Goal: Task Accomplishment & Management: Use online tool/utility

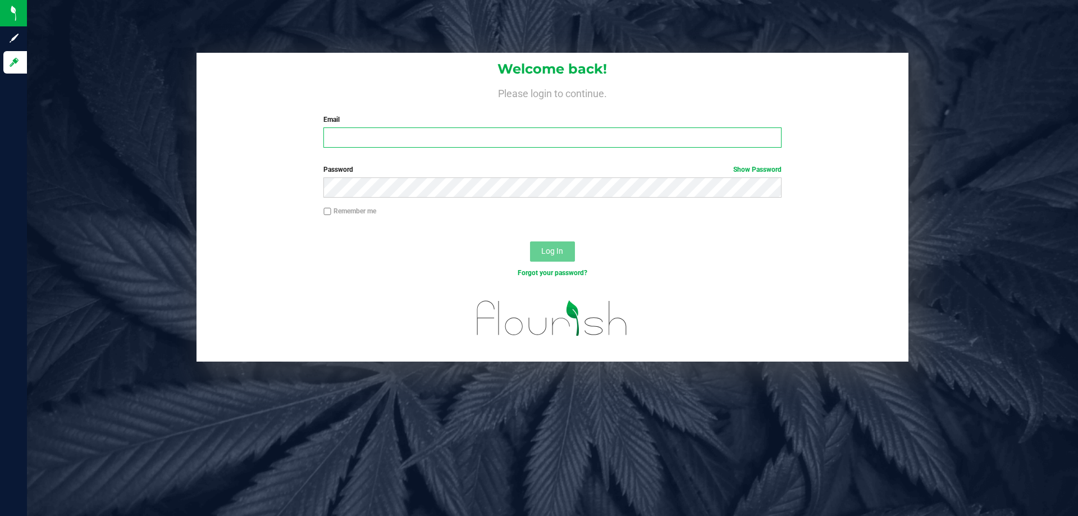
click at [388, 134] on input "Email" at bounding box center [552, 137] width 458 height 20
type input "[EMAIL_ADDRESS][DOMAIN_NAME]"
click at [530, 241] on button "Log In" at bounding box center [552, 251] width 45 height 20
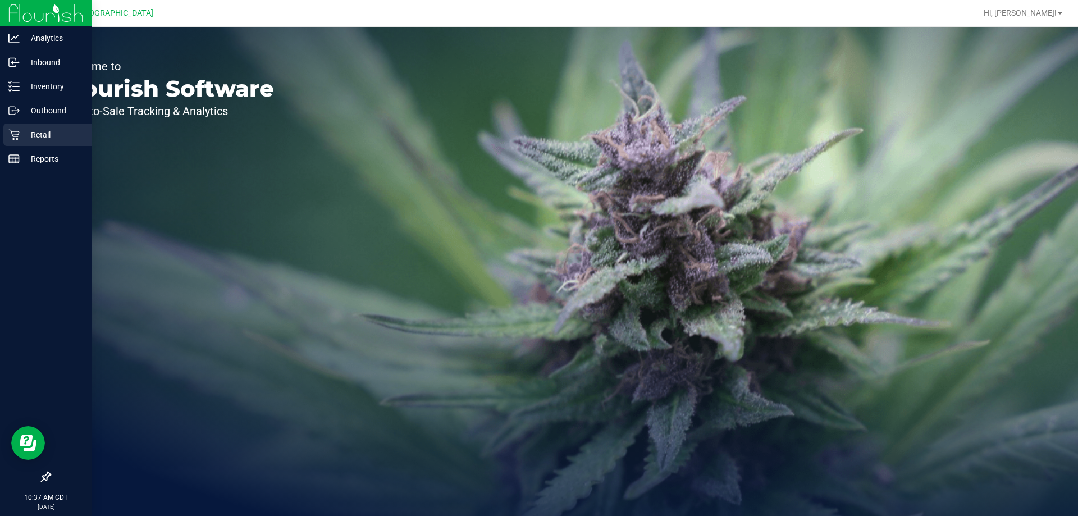
click at [47, 134] on p "Retail" at bounding box center [53, 134] width 67 height 13
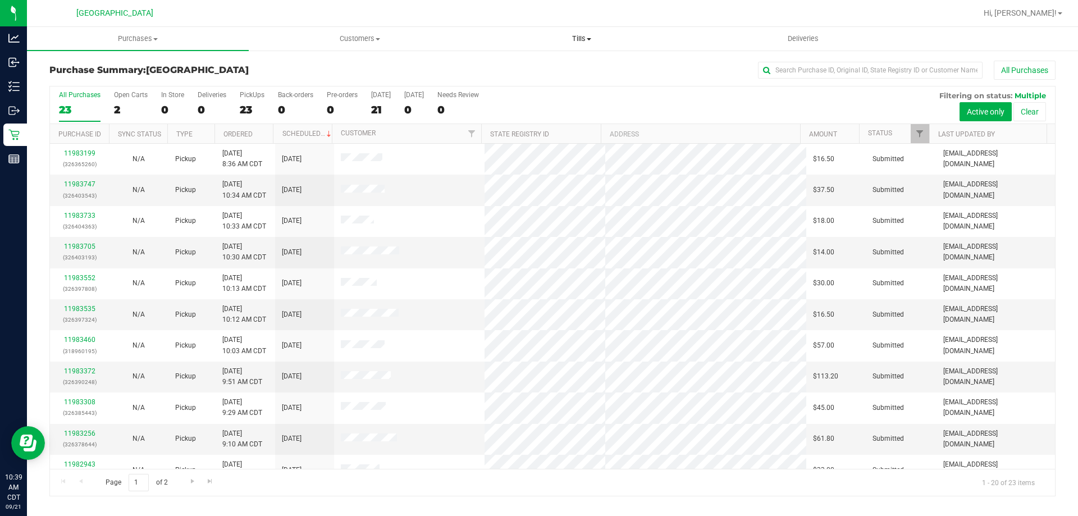
click at [580, 44] on uib-tab-heading "Tills Manage tills Reconcile e-payments" at bounding box center [581, 39] width 221 height 22
click at [570, 68] on li "Manage tills" at bounding box center [581, 67] width 222 height 13
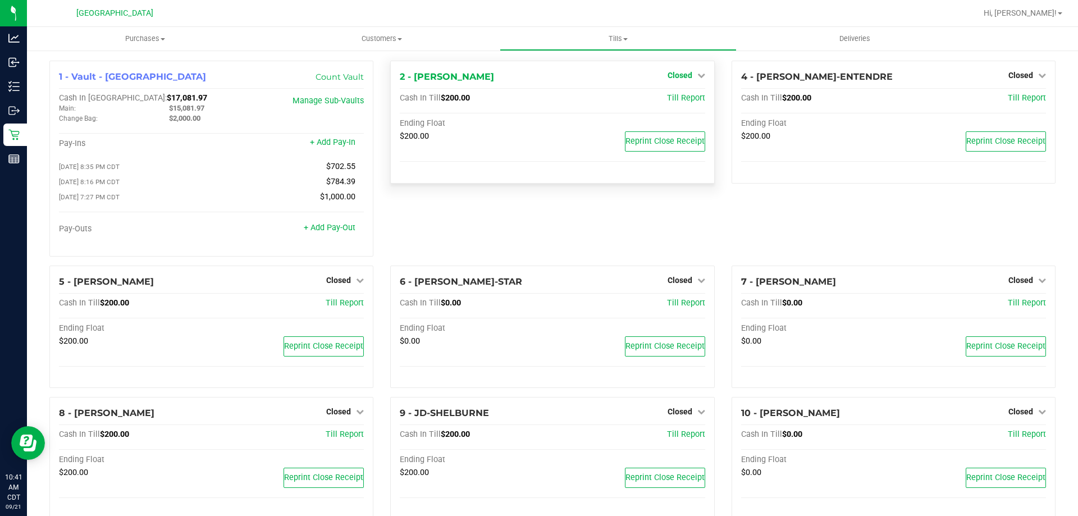
click at [690, 80] on link "Closed" at bounding box center [686, 75] width 38 height 9
click at [685, 102] on link "Open Till" at bounding box center [680, 98] width 30 height 9
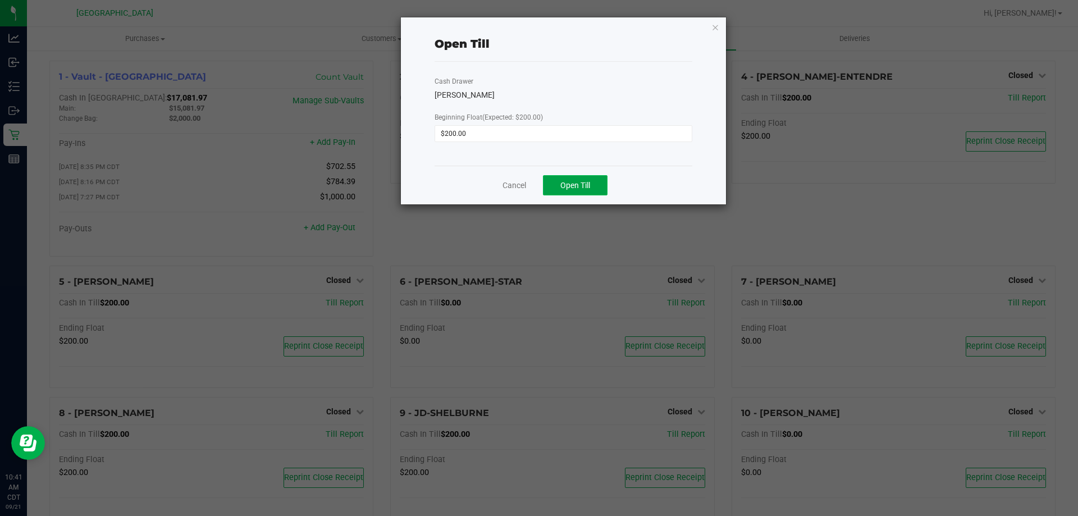
click at [584, 184] on span "Open Till" at bounding box center [575, 185] width 30 height 9
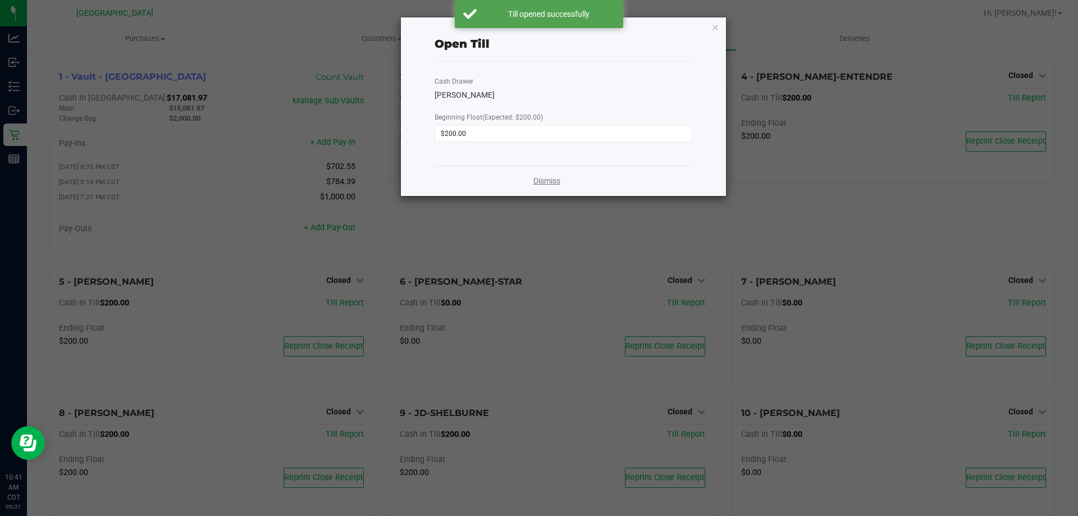
click at [555, 185] on link "Dismiss" at bounding box center [546, 181] width 27 height 12
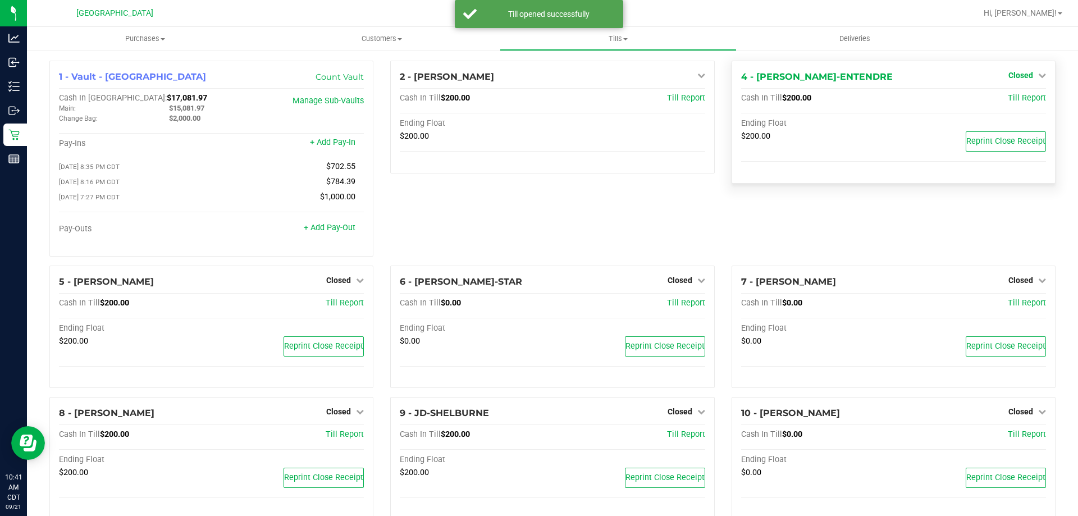
click at [1008, 74] on span "Closed" at bounding box center [1020, 75] width 25 height 9
click at [1010, 100] on link "Open Till" at bounding box center [1020, 98] width 30 height 9
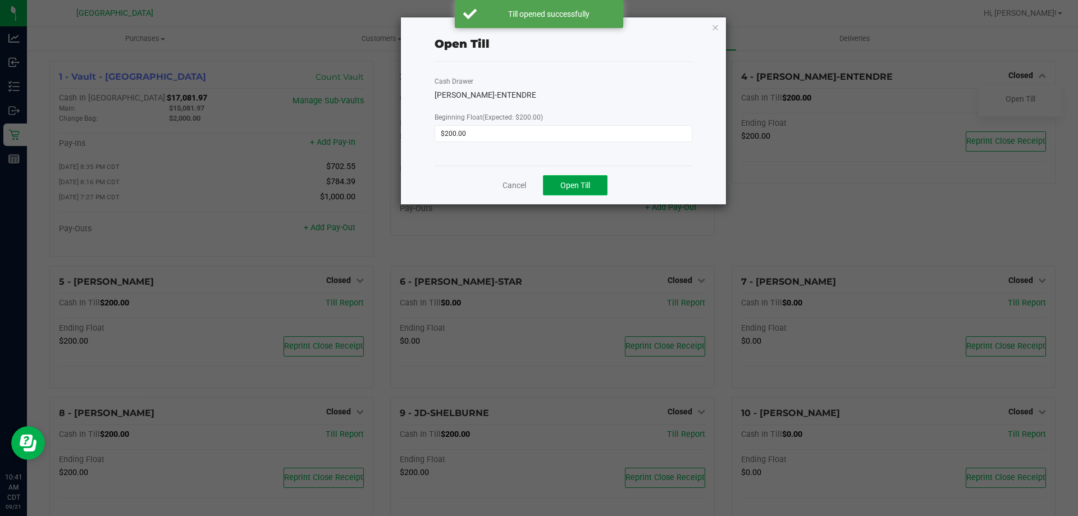
click at [567, 185] on span "Open Till" at bounding box center [575, 185] width 30 height 9
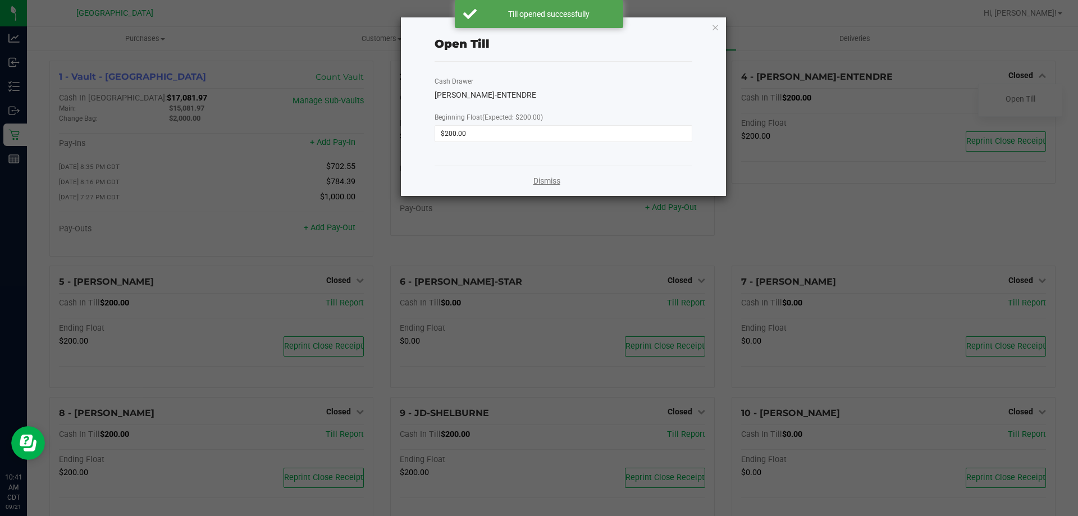
click at [555, 182] on link "Dismiss" at bounding box center [546, 181] width 27 height 12
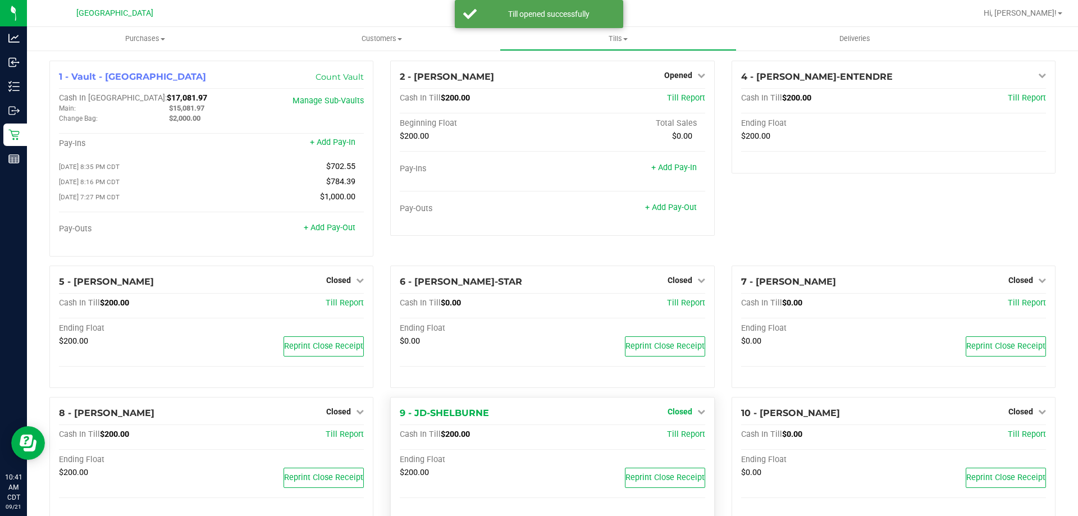
click at [683, 410] on span "Closed" at bounding box center [679, 411] width 25 height 9
click at [683, 440] on link "Open Till" at bounding box center [680, 435] width 30 height 9
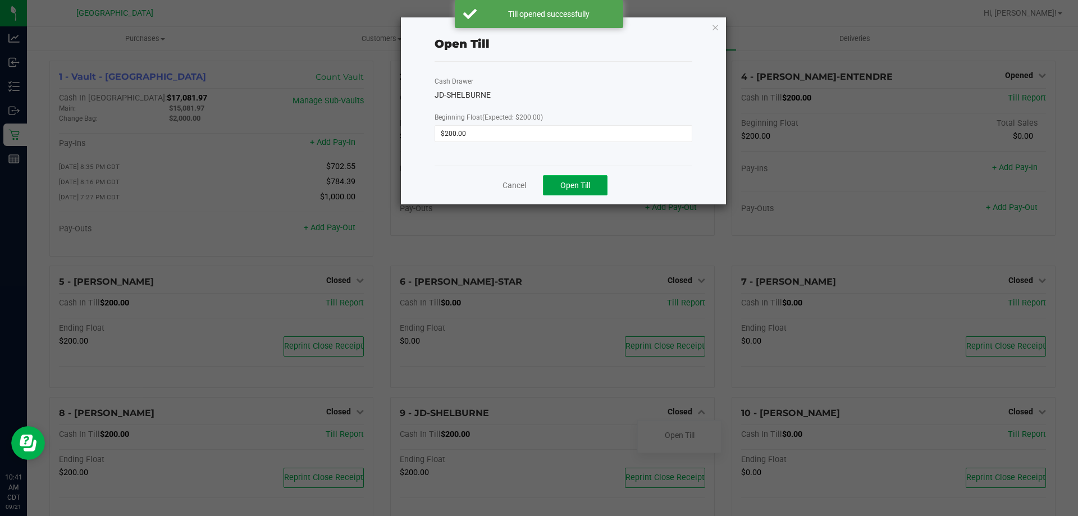
click at [565, 178] on button "Open Till" at bounding box center [575, 185] width 65 height 20
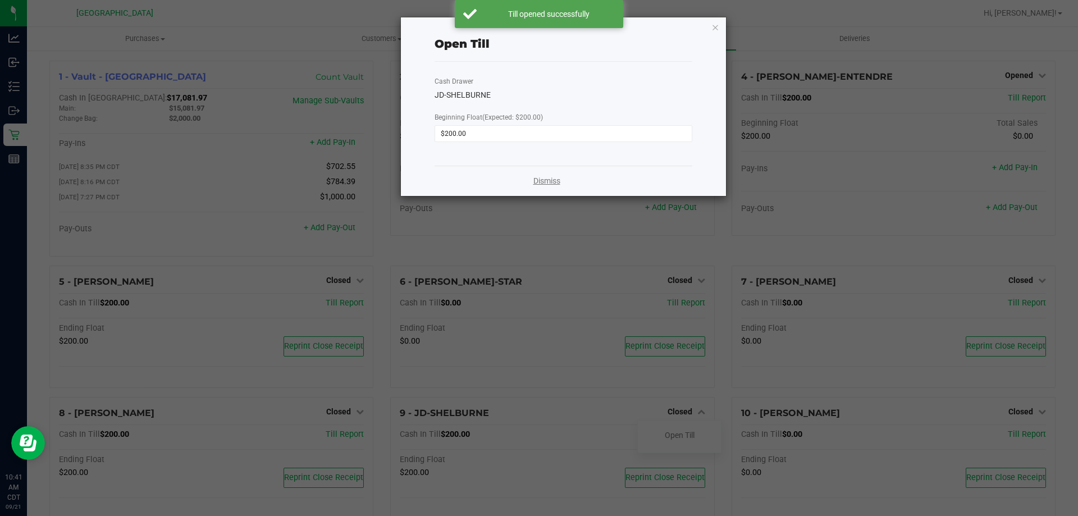
click at [559, 183] on link "Dismiss" at bounding box center [546, 181] width 27 height 12
